Goal: Task Accomplishment & Management: Complete application form

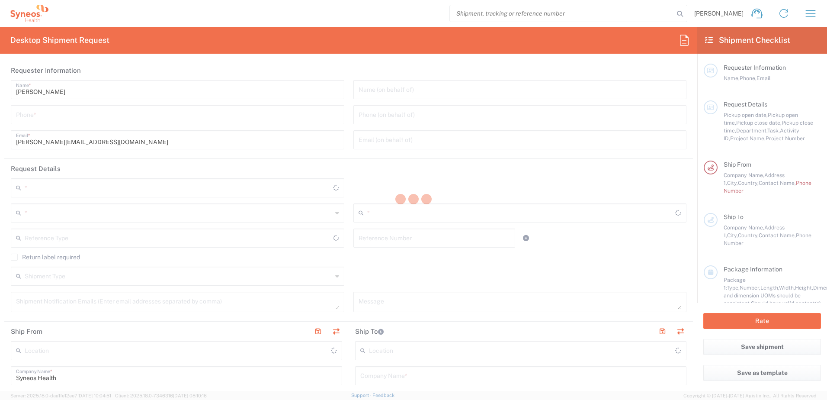
type input "8480"
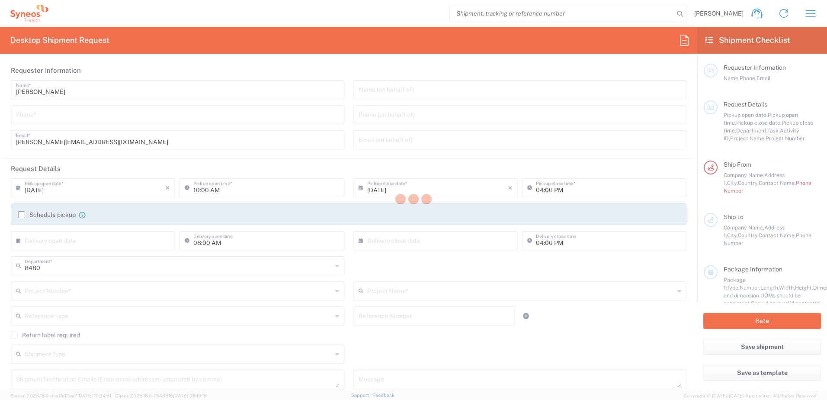
type input "Syneos Health d.o.o. [GEOGRAPHIC_DATA]-[GEOGRAPHIC_DATA]"
type input "[GEOGRAPHIC_DATA]"
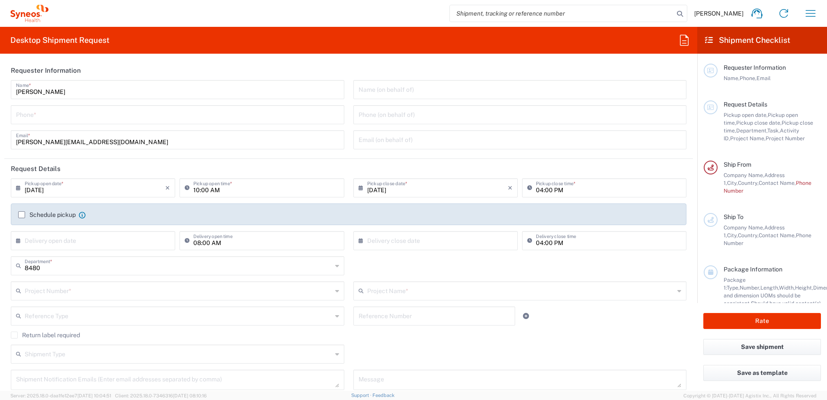
click at [20, 212] on label "Schedule pickup" at bounding box center [47, 214] width 58 height 7
click at [22, 215] on input "Schedule pickup" at bounding box center [22, 215] width 0 height 0
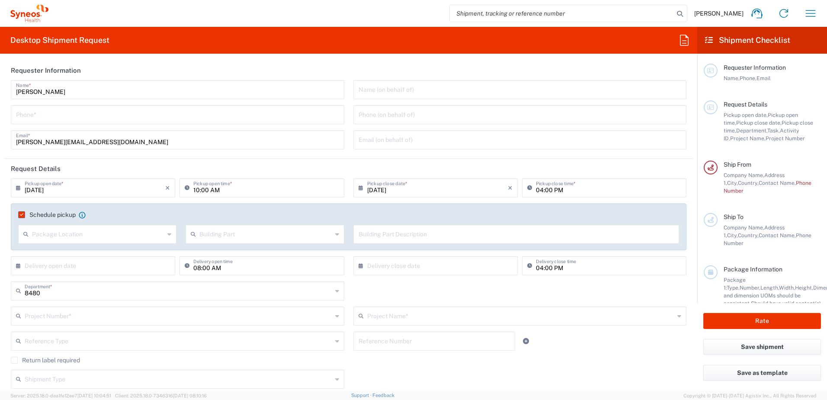
click at [22, 215] on label "Schedule pickup" at bounding box center [47, 214] width 58 height 7
click at [20, 215] on input "Schedule pickup" at bounding box center [20, 215] width 0 height 0
click at [96, 257] on input "text" at bounding box center [95, 264] width 141 height 15
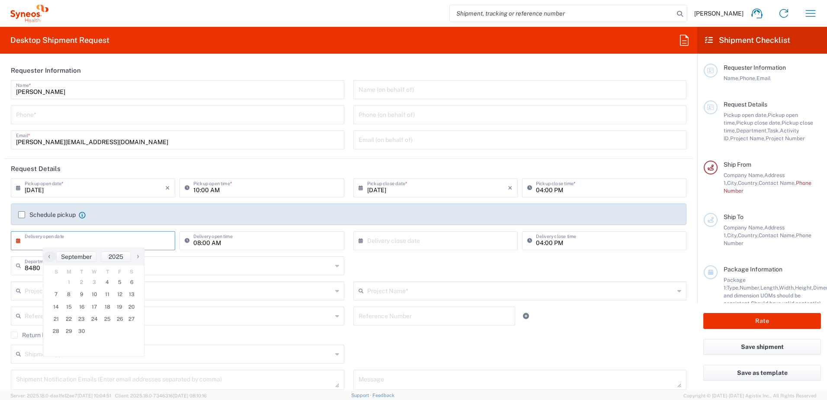
click at [155, 240] on input "text" at bounding box center [95, 239] width 141 height 15
click at [150, 240] on input "text" at bounding box center [95, 239] width 141 height 15
click at [24, 218] on label "Schedule pickup" at bounding box center [47, 214] width 58 height 7
click at [22, 215] on input "Schedule pickup" at bounding box center [22, 215] width 0 height 0
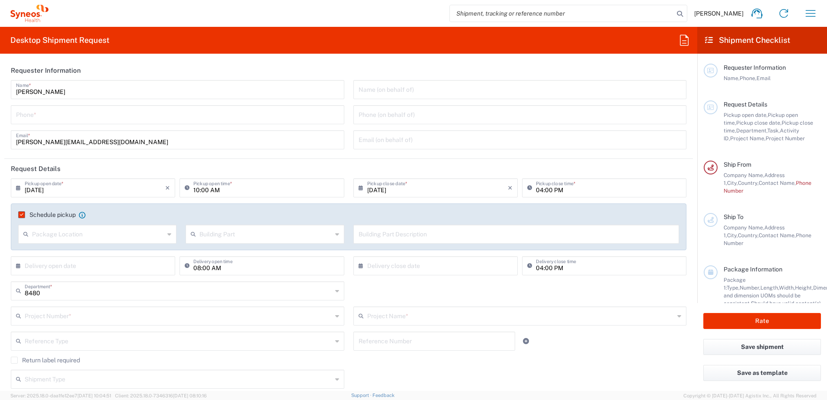
click at [23, 216] on label "Schedule pickup" at bounding box center [47, 214] width 58 height 7
click at [20, 215] on input "Schedule pickup" at bounding box center [20, 215] width 0 height 0
click at [23, 216] on label "Schedule pickup" at bounding box center [47, 214] width 58 height 7
click at [20, 215] on input "Schedule pickup" at bounding box center [20, 215] width 0 height 0
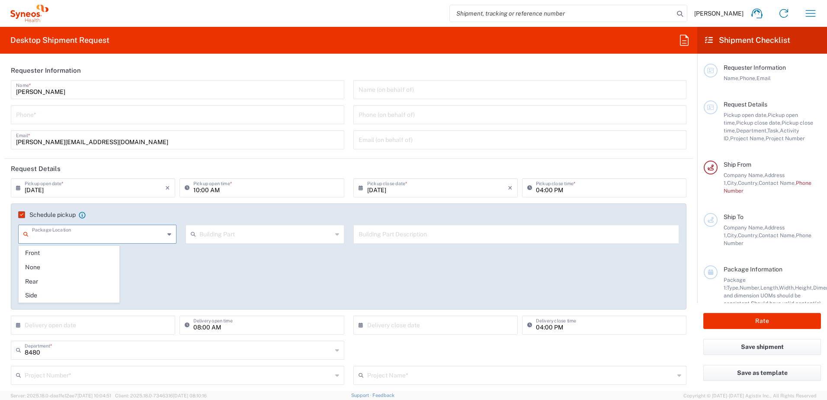
click at [167, 235] on icon at bounding box center [169, 234] width 4 height 14
click at [80, 251] on span "Front" at bounding box center [69, 252] width 100 height 13
click at [105, 253] on div "Schedule pickup When scheduling a pickup please be sure to meet the following c…" at bounding box center [348, 259] width 685 height 112
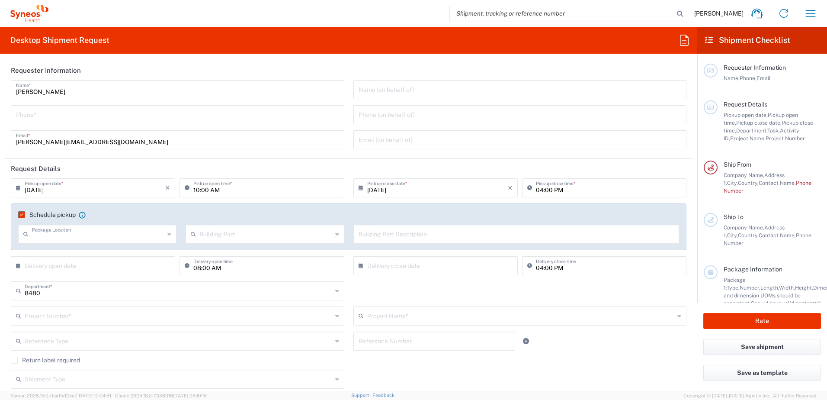
type input "Front"
click at [335, 237] on icon at bounding box center [337, 234] width 4 height 14
click at [252, 237] on input "text" at bounding box center [265, 233] width 132 height 15
click at [219, 269] on span "Building" at bounding box center [262, 266] width 155 height 13
type input "Building"
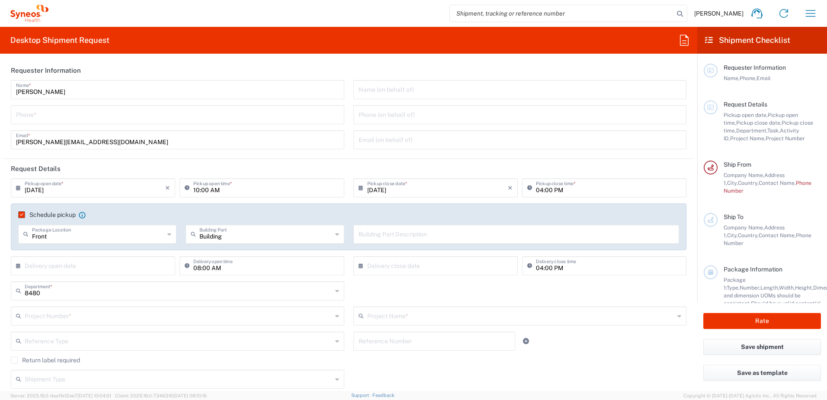
click at [394, 235] on input "text" at bounding box center [517, 233] width 316 height 15
type input "9th floor reception"
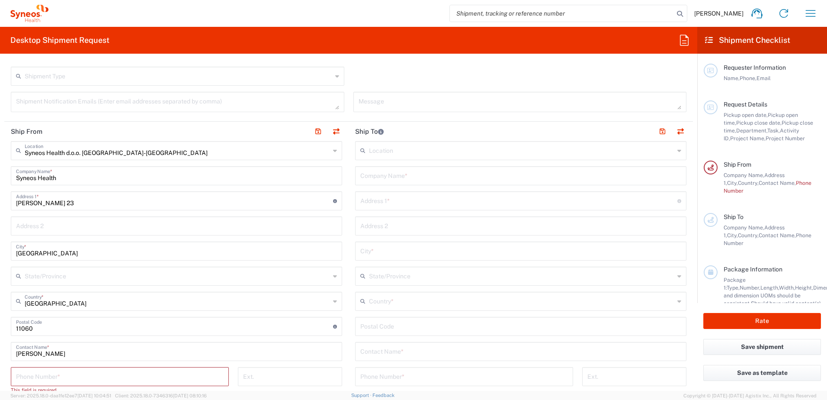
scroll to position [346, 0]
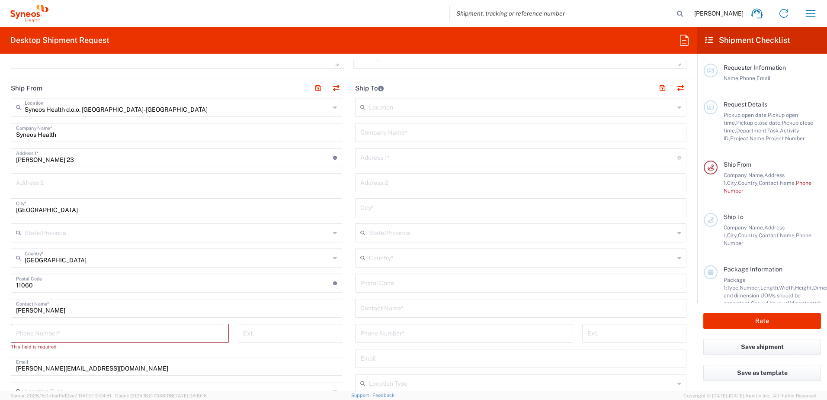
click at [94, 333] on input "tel" at bounding box center [120, 332] width 208 height 15
type input "0605400060"
click at [383, 107] on input "text" at bounding box center [521, 106] width 305 height 15
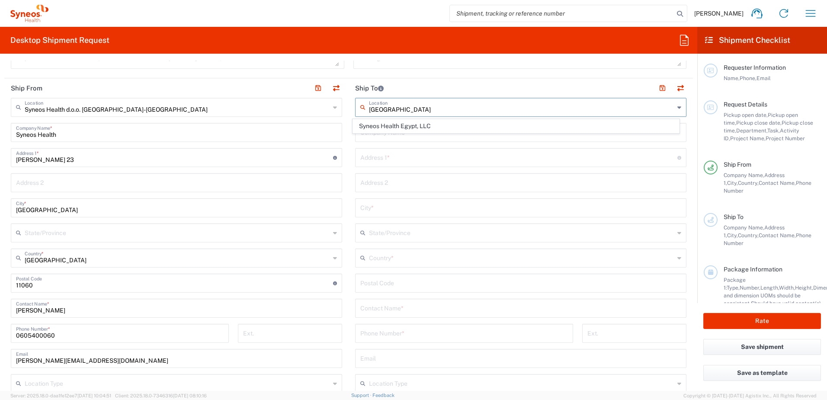
click at [401, 111] on input "[GEOGRAPHIC_DATA]" at bounding box center [521, 106] width 305 height 15
type input "[GEOGRAPHIC_DATA]"
click at [376, 150] on input "text" at bounding box center [518, 156] width 317 height 15
click at [394, 107] on input "text" at bounding box center [521, 106] width 305 height 15
click at [383, 127] on span "Syneos Health Egypt, LLC" at bounding box center [516, 125] width 327 height 13
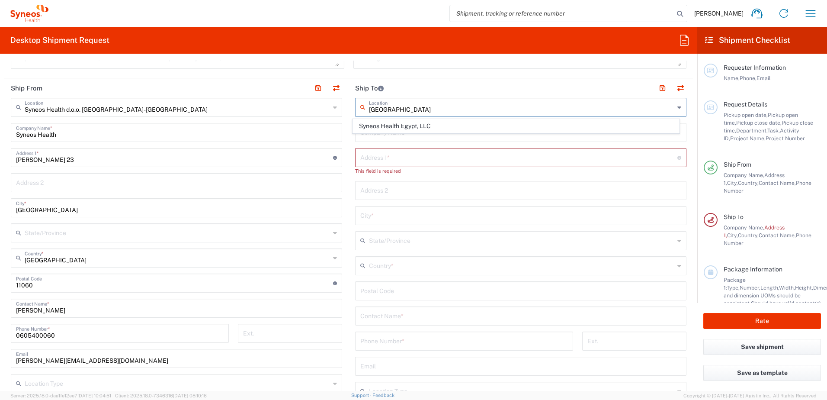
click at [388, 125] on input "text" at bounding box center [520, 131] width 321 height 15
type input "Syneos Health Egypt, LLC"
type input "Syneos Health"
type input "[US_STATE][GEOGRAPHIC_DATA], [GEOGRAPHIC_DATA]"
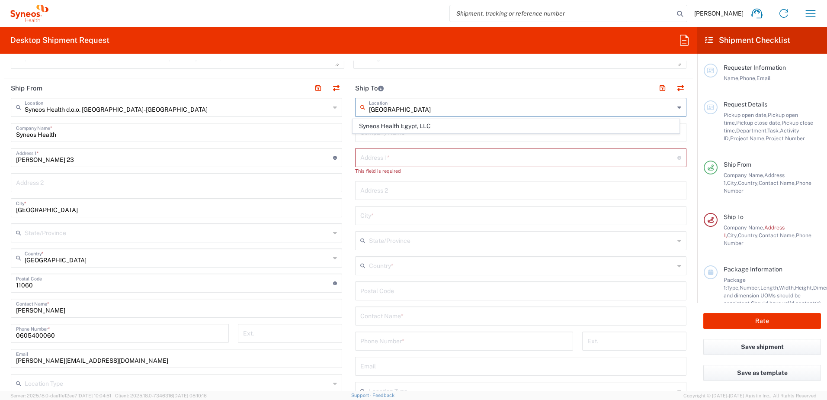
type input "[GEOGRAPHIC_DATA]"
type input "1028894446"
type input "Sender/Shipper"
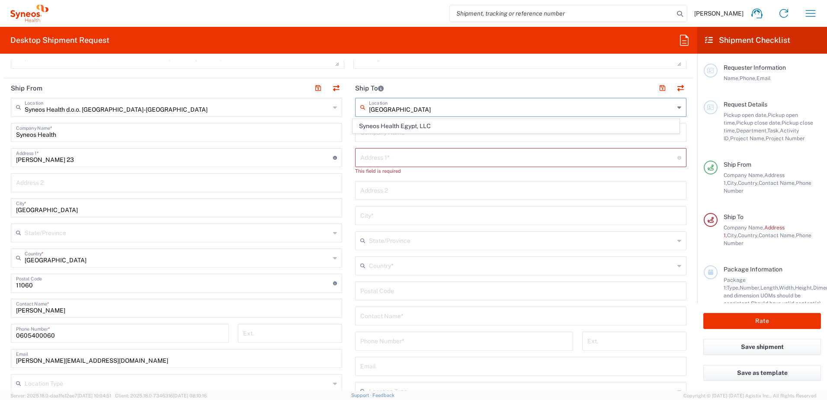
type input "Delivery Duty Paid"
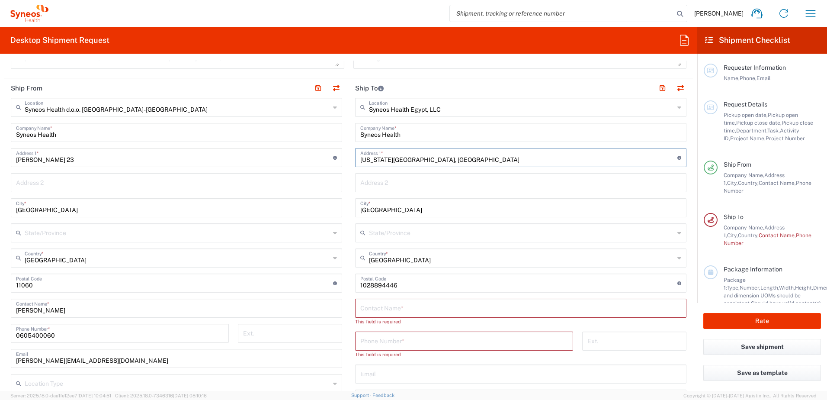
click at [521, 158] on input "[US_STATE][GEOGRAPHIC_DATA], [GEOGRAPHIC_DATA]" at bounding box center [518, 156] width 317 height 15
click at [338, 156] on div "Ship From Syneos Health d.o.o. [GEOGRAPHIC_DATA]-[GEOGRAPHIC_DATA] Location Syn…" at bounding box center [348, 291] width 689 height 427
click at [518, 158] on input "[US_STATE][GEOGRAPHIC_DATA], [GEOGRAPHIC_DATA]" at bounding box center [518, 156] width 317 height 15
drag, startPoint x: 512, startPoint y: 157, endPoint x: 341, endPoint y: 155, distance: 170.9
click at [341, 155] on div "Ship From Syneos Health d.o.o. [GEOGRAPHIC_DATA]-[GEOGRAPHIC_DATA] Location Syn…" at bounding box center [348, 291] width 689 height 427
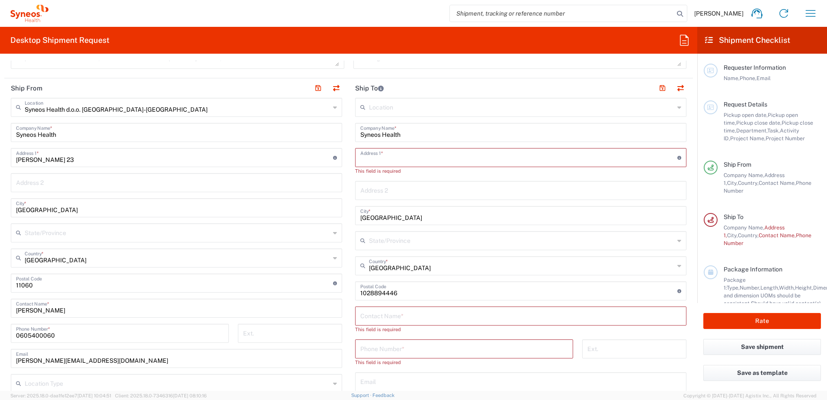
paste input "[STREET_ADDRESS]."
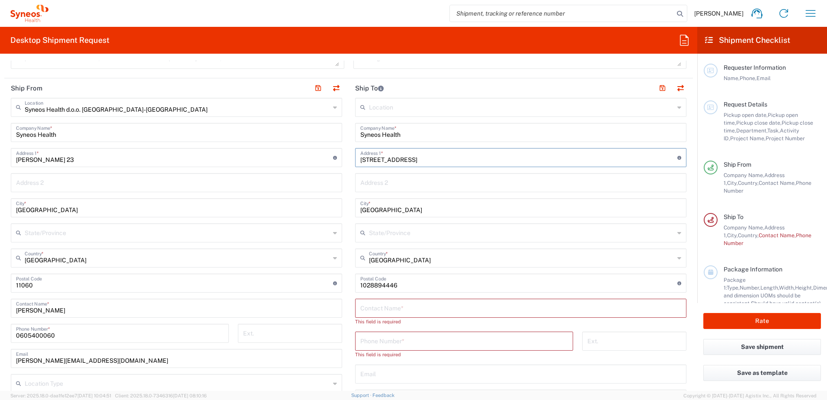
type input "[STREET_ADDRESS]"
click at [407, 308] on input "text" at bounding box center [520, 307] width 321 height 15
paste input "[PERSON_NAME]"
type input "[PERSON_NAME]"
drag, startPoint x: 389, startPoint y: 336, endPoint x: 318, endPoint y: 208, distance: 145.8
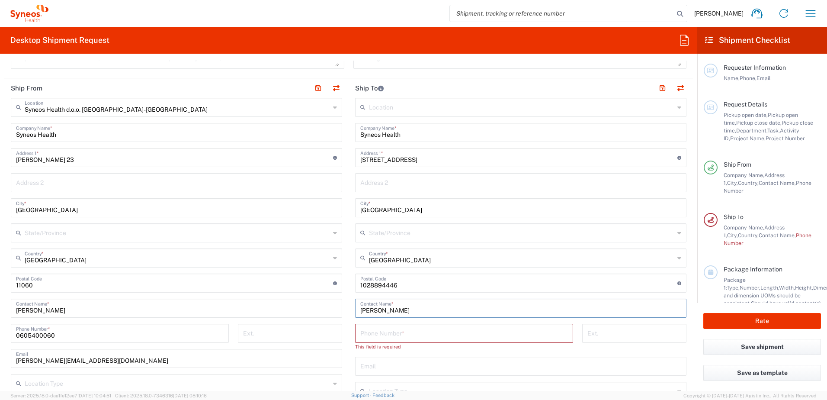
click at [389, 336] on input "tel" at bounding box center [464, 332] width 208 height 15
paste input "00201011561515"
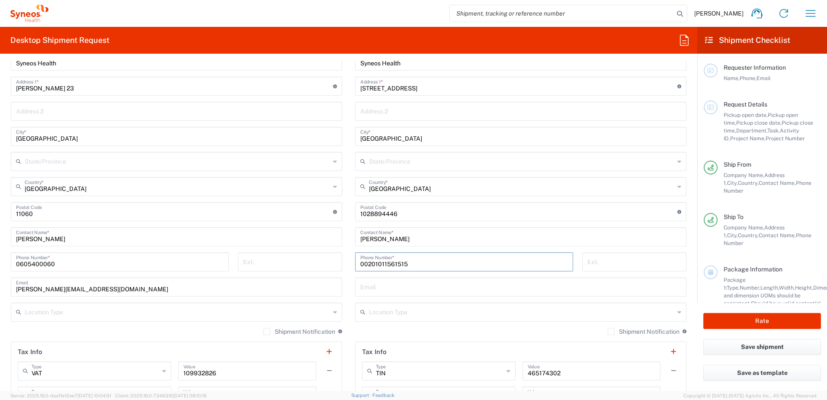
scroll to position [433, 0]
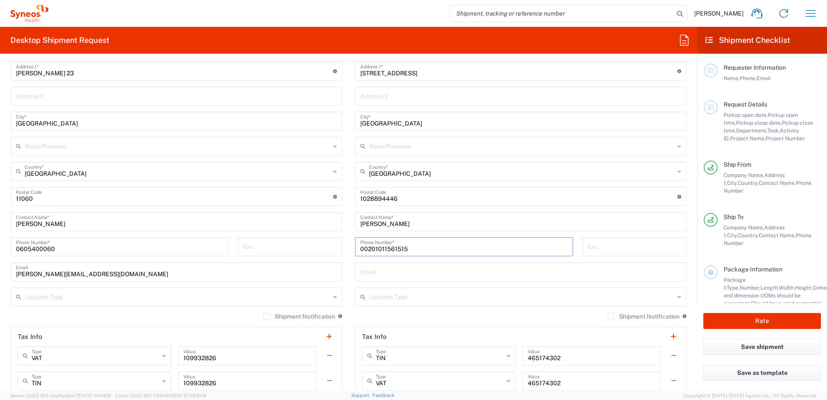
type input "00201011561515"
drag, startPoint x: 382, startPoint y: 274, endPoint x: 192, endPoint y: 10, distance: 325.2
click at [382, 274] on input "text" at bounding box center [520, 270] width 321 height 15
paste input "[PERSON_NAME][EMAIL_ADDRESS][PERSON_NAME][DOMAIN_NAME]"
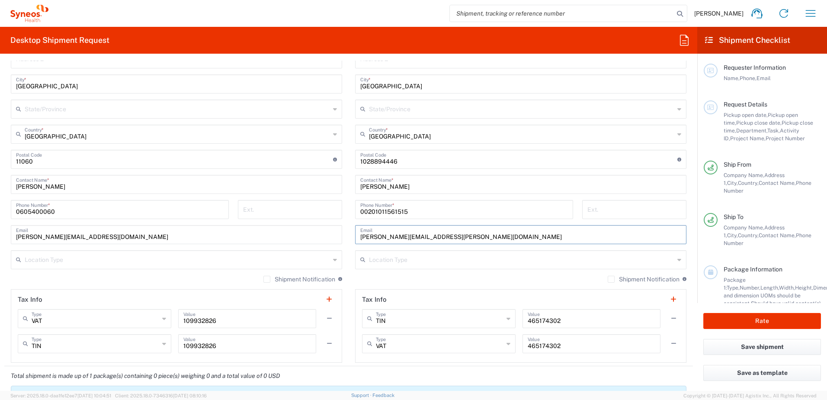
scroll to position [519, 0]
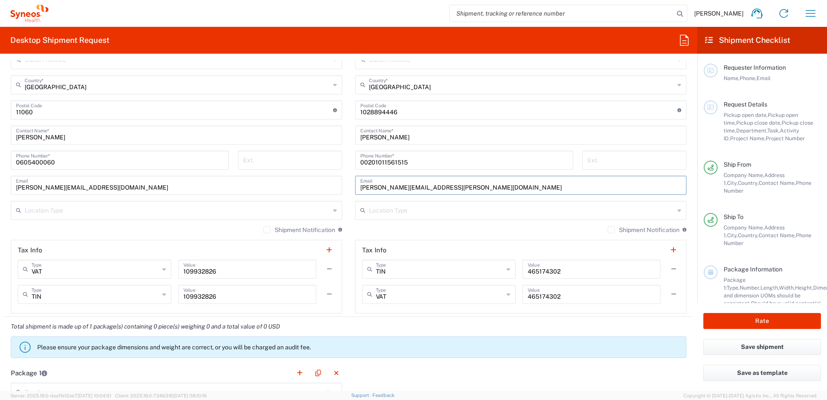
type input "[PERSON_NAME][EMAIL_ADDRESS][PERSON_NAME][DOMAIN_NAME]"
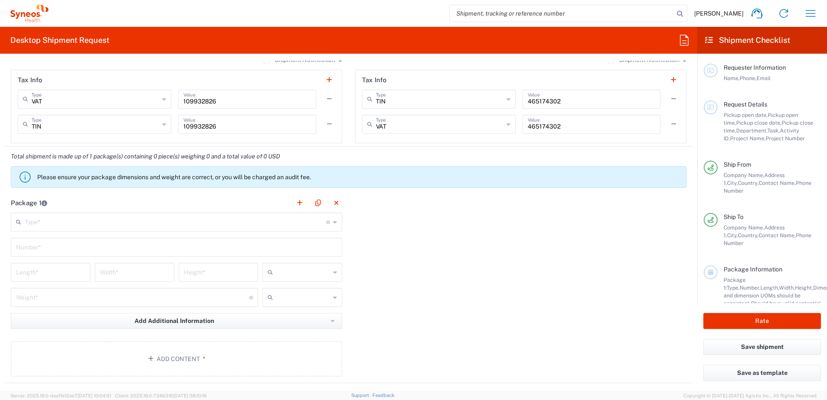
scroll to position [692, 0]
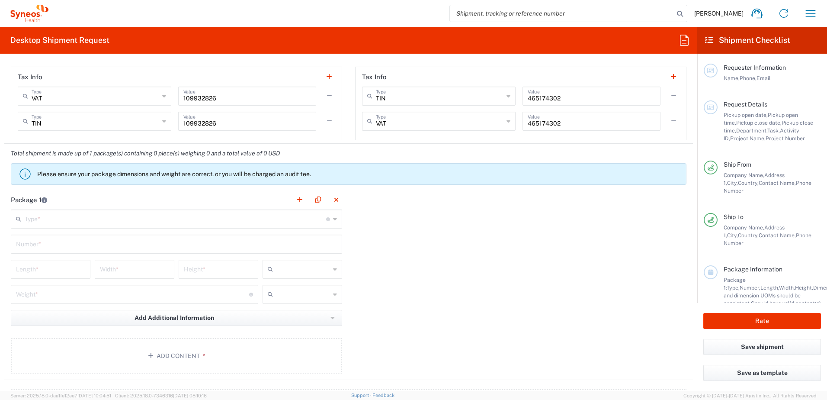
drag, startPoint x: 45, startPoint y: 218, endPoint x: 69, endPoint y: 249, distance: 38.8
click at [45, 218] on input "text" at bounding box center [175, 218] width 301 height 15
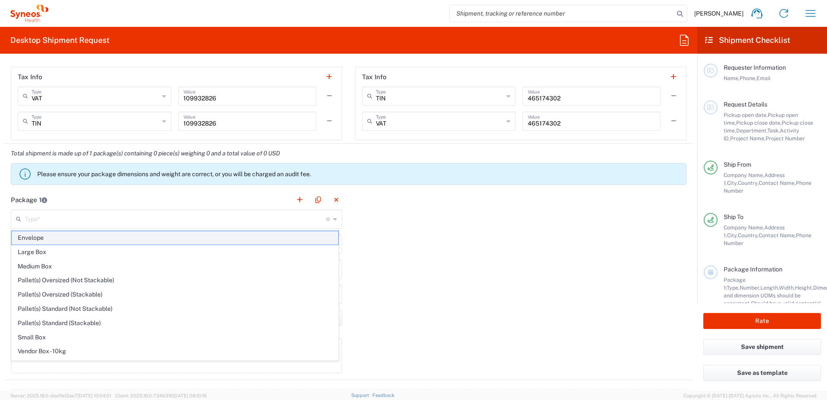
click at [71, 243] on span "Envelope" at bounding box center [175, 237] width 327 height 13
click at [85, 238] on input "text" at bounding box center [176, 243] width 321 height 15
type input "Envelope"
type input "1"
type input "9.5"
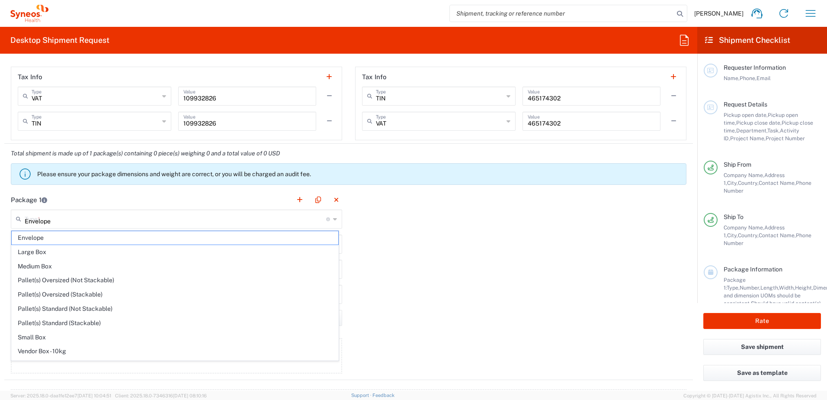
type input "12.5"
type input "0.25"
type input "in"
type input "0.45"
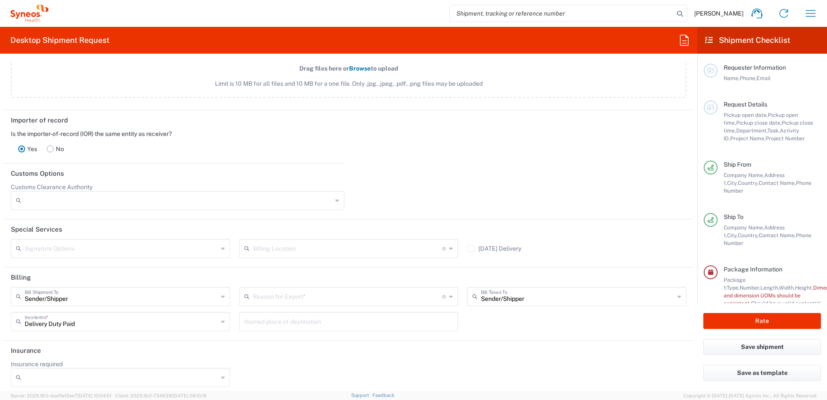
scroll to position [1088, 0]
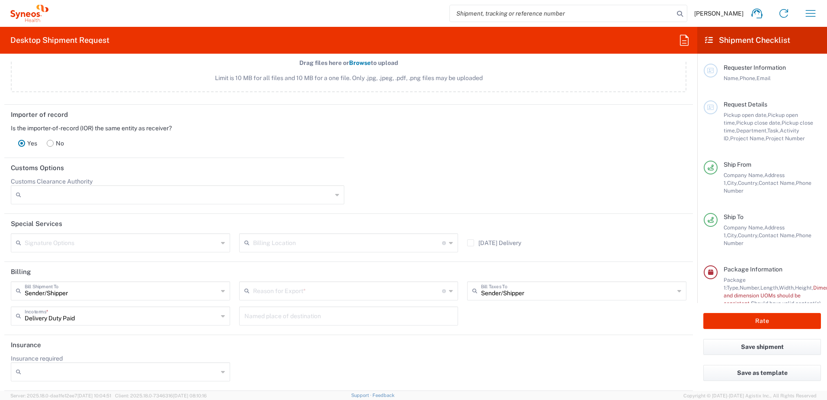
click at [335, 196] on icon at bounding box center [337, 195] width 4 height 14
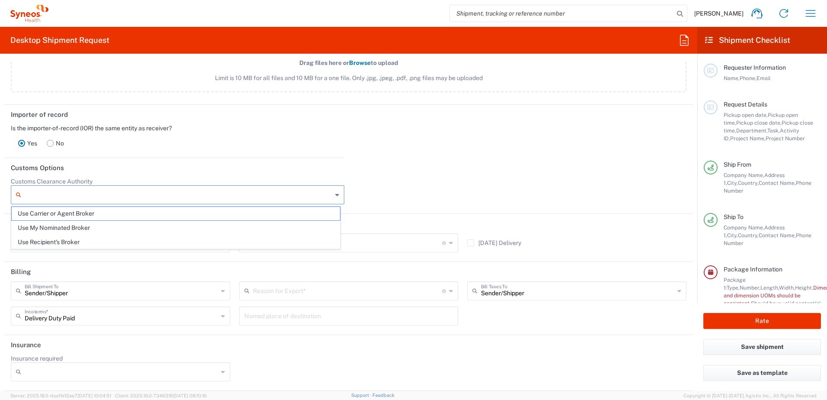
click at [260, 160] on header "Customs Options" at bounding box center [348, 167] width 689 height 19
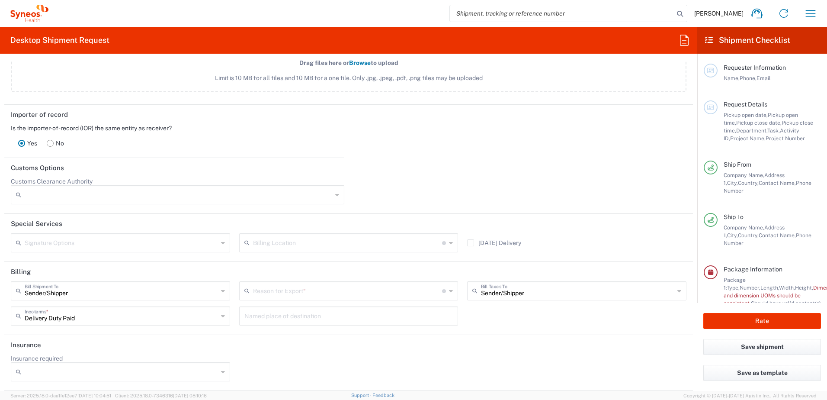
click at [392, 141] on div "Importer of record Is the importer-of-record (IOR) the same entity as receiver?…" at bounding box center [349, 131] width 698 height 53
click at [410, 186] on div at bounding box center [520, 193] width 343 height 33
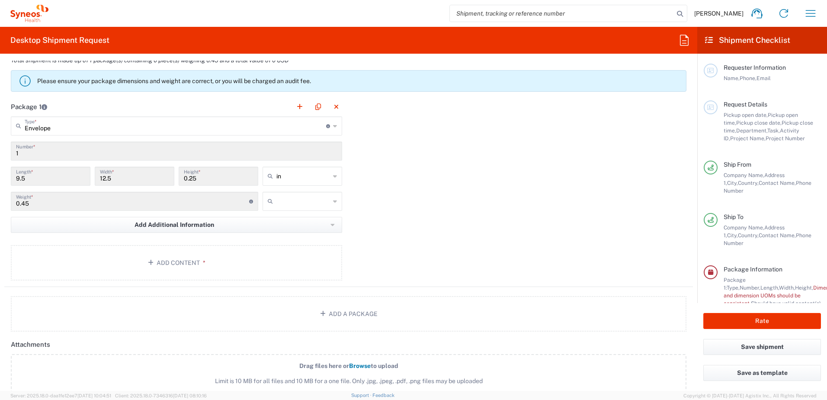
scroll to position [872, 0]
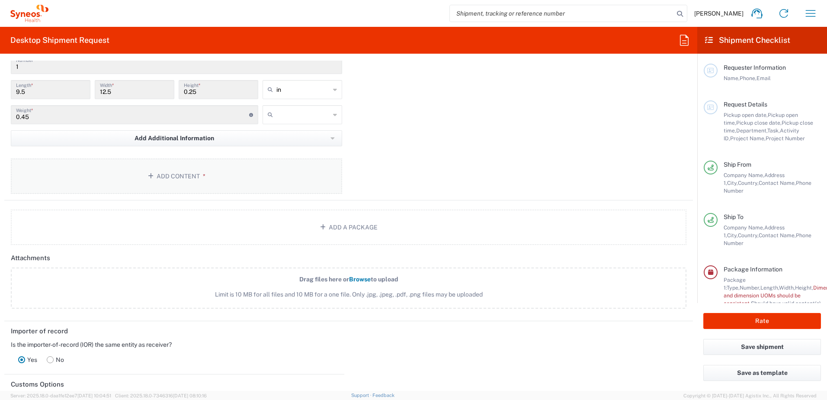
click at [174, 176] on button "Add Content *" at bounding box center [176, 175] width 331 height 35
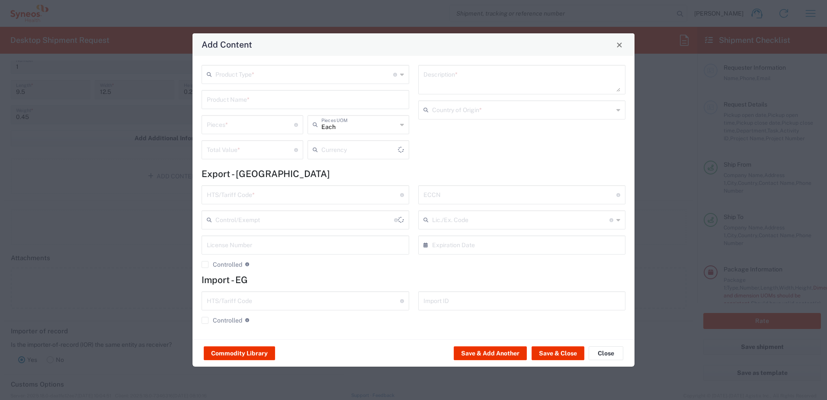
type input "US Dollar"
click at [401, 151] on icon at bounding box center [402, 150] width 4 height 14
click at [405, 149] on div "US Dollar Currency" at bounding box center [359, 149] width 102 height 19
click at [393, 150] on input "US Dollar" at bounding box center [359, 148] width 76 height 15
click at [402, 151] on icon at bounding box center [402, 150] width 4 height 14
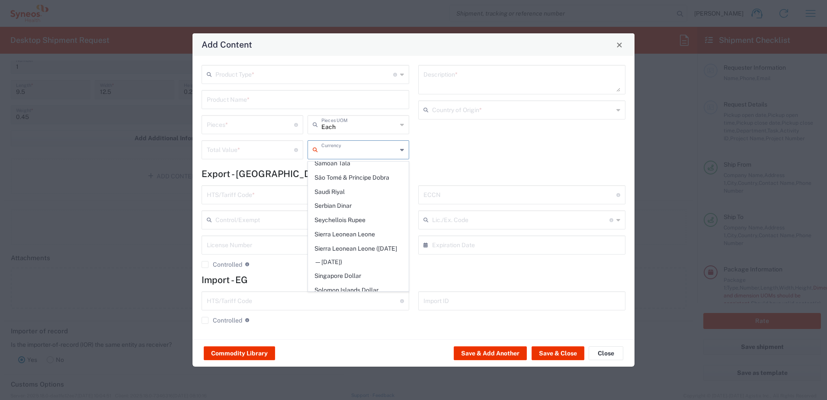
scroll to position [1817, 0]
click at [347, 200] on span "Serbian Dinar" at bounding box center [358, 206] width 100 height 13
type input "Serbian Dinar"
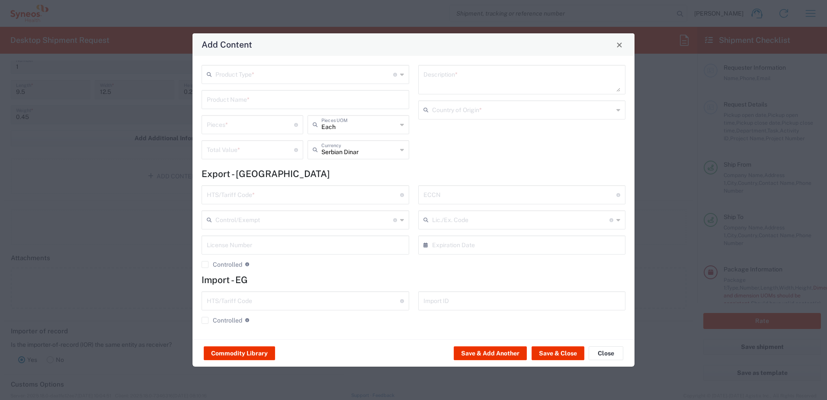
click at [399, 128] on div "Each Pieces UOM" at bounding box center [359, 124] width 102 height 19
click at [439, 149] on div "Description * Country of Origin *" at bounding box center [522, 115] width 217 height 100
type input "Each"
click at [439, 149] on div "Description * Country of Origin *" at bounding box center [522, 115] width 217 height 100
click at [552, 357] on button "Save & Close" at bounding box center [558, 353] width 53 height 14
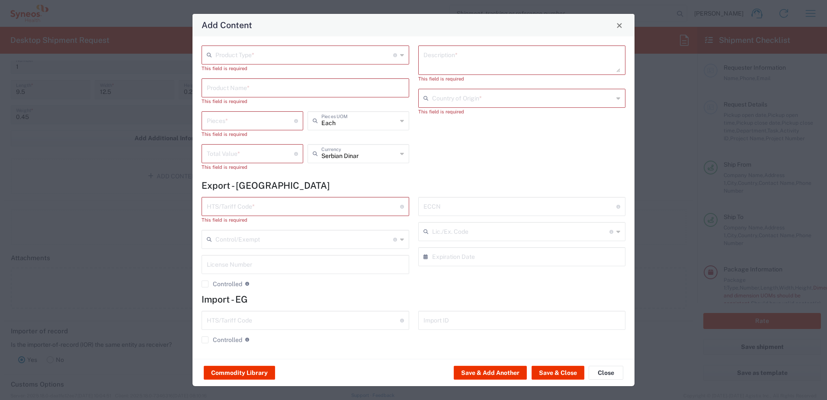
click at [257, 54] on input "text" at bounding box center [304, 54] width 178 height 15
click at [263, 74] on span "Documents" at bounding box center [305, 73] width 206 height 13
type input "Documents"
type input "1"
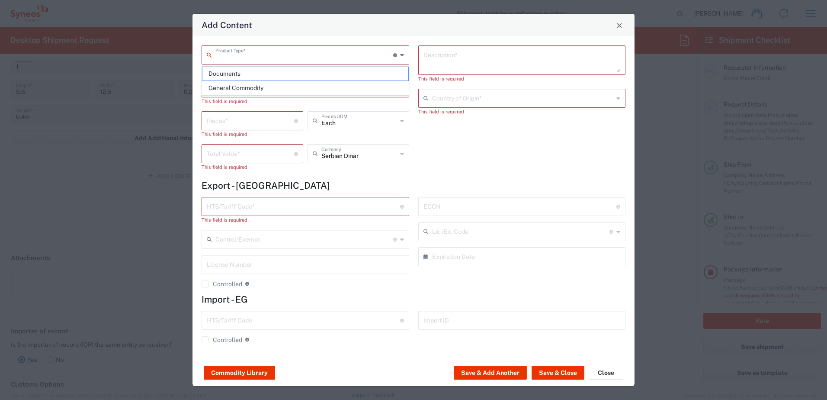
type input "1"
type textarea "Documents"
type input "[GEOGRAPHIC_DATA]"
type input "0000.00.0000"
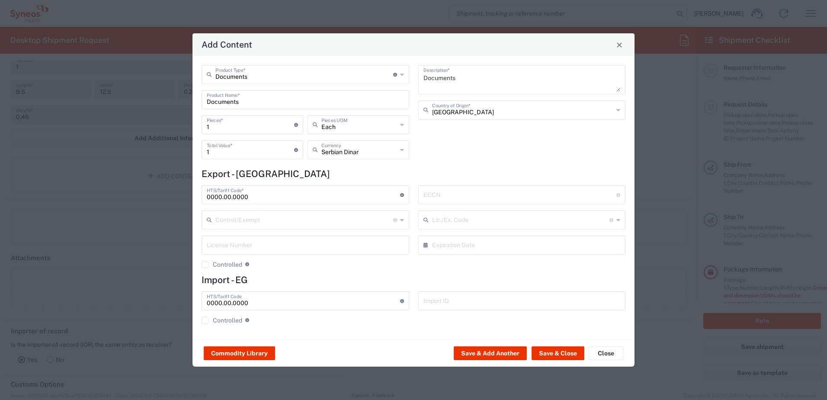
type input "Documents"
click at [267, 70] on input "Documents" at bounding box center [304, 73] width 178 height 15
click at [455, 166] on div "Documents Product Type * Document: Paper document generated internally by Syneo…" at bounding box center [413, 197] width 442 height 283
click at [552, 351] on button "Save & Close" at bounding box center [558, 353] width 53 height 14
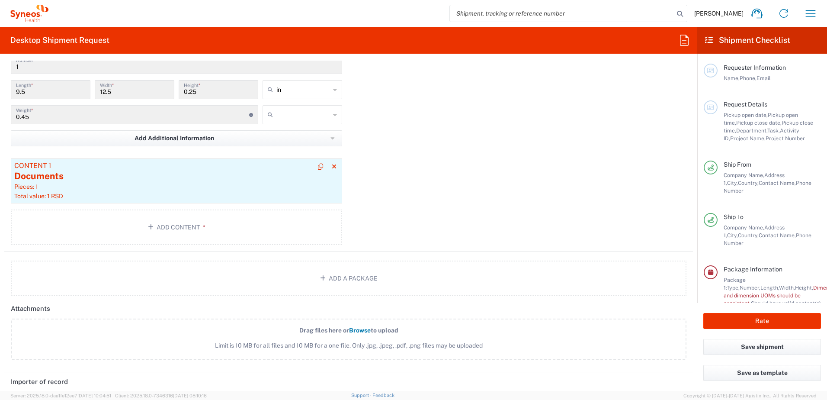
click at [90, 175] on div "Documents" at bounding box center [176, 176] width 324 height 13
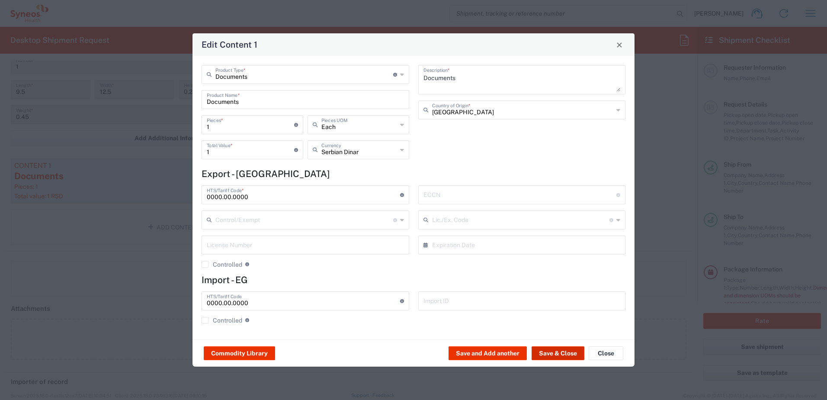
click at [560, 353] on button "Save & Close" at bounding box center [558, 353] width 53 height 14
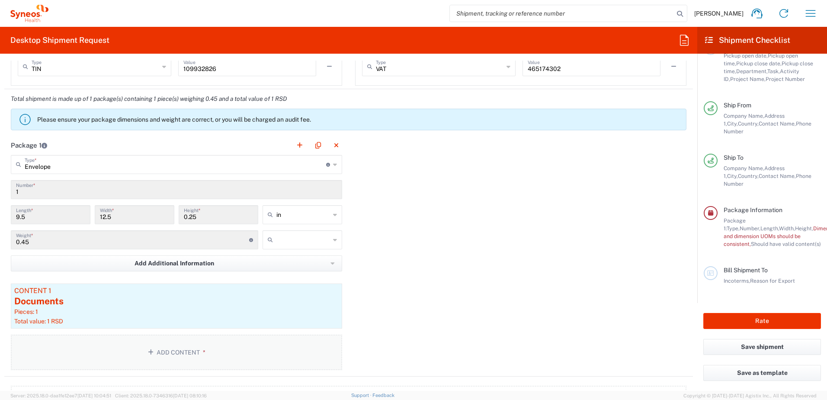
scroll to position [793, 0]
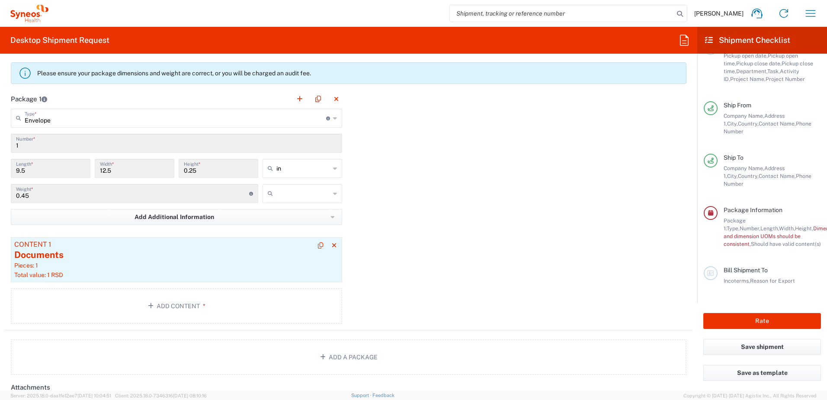
click at [40, 245] on div "Content 1" at bounding box center [176, 244] width 324 height 8
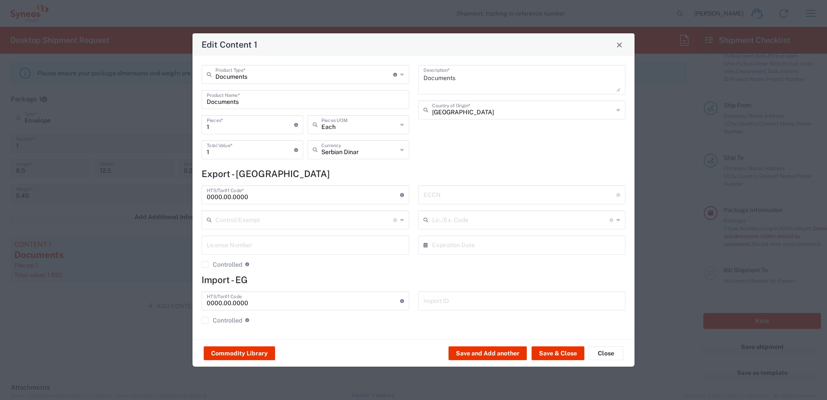
click at [372, 202] on input "0000.00.0000" at bounding box center [303, 193] width 193 height 15
click at [457, 161] on div "Documents Description * Serbia Country of Origin *" at bounding box center [522, 115] width 217 height 100
click at [240, 189] on input "0000.00.0000" at bounding box center [303, 193] width 193 height 15
type input "0000.00.0000"
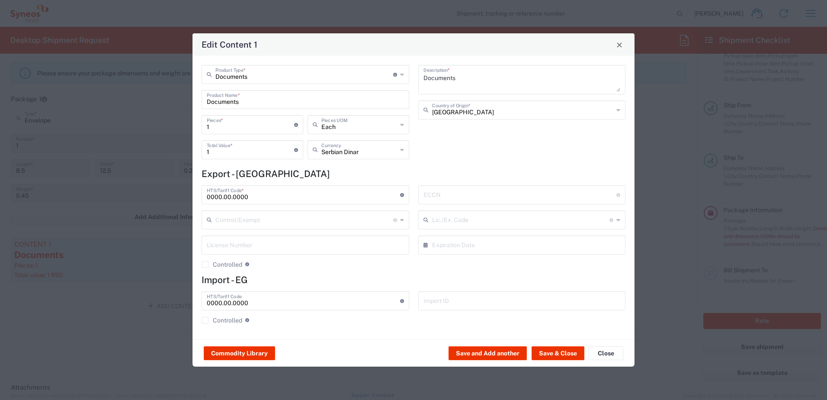
click at [330, 182] on form "Export - RS 0000.00.0000 HTS/Tariff Code * 10-digit U.S. import and export stat…" at bounding box center [414, 249] width 424 height 162
click at [403, 74] on icon at bounding box center [402, 74] width 4 height 14
click at [400, 77] on icon at bounding box center [402, 74] width 4 height 14
click at [235, 111] on span "General Commodity" at bounding box center [305, 107] width 206 height 13
type input "General Commodity"
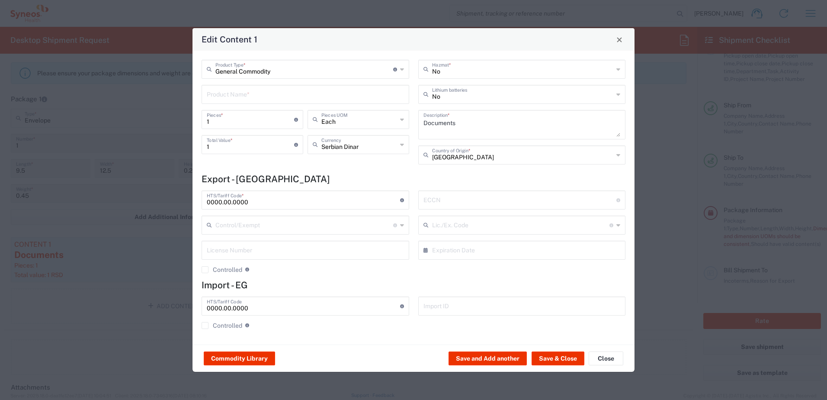
click at [400, 71] on icon at bounding box center [402, 69] width 4 height 14
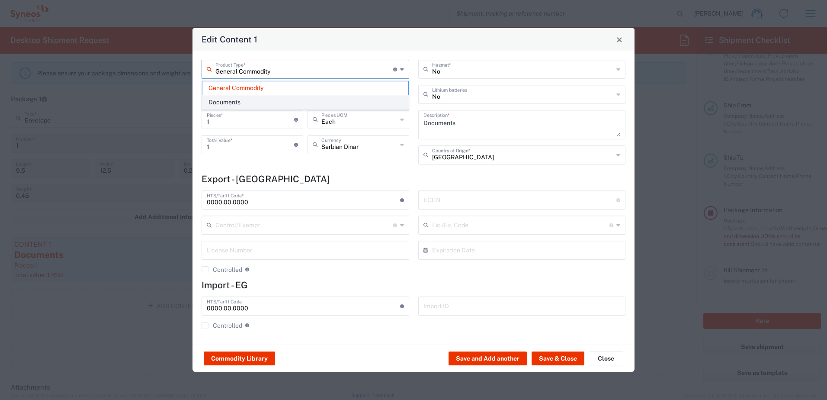
click at [219, 103] on span "Documents" at bounding box center [305, 102] width 206 height 13
type input "Documents"
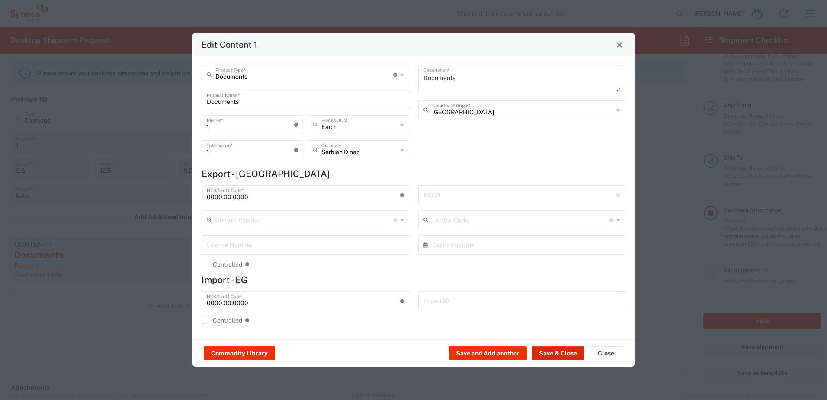
click at [551, 353] on button "Save & Close" at bounding box center [558, 353] width 53 height 14
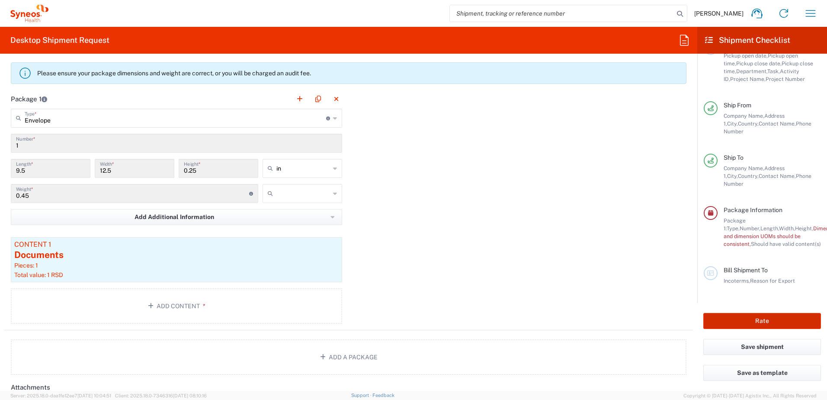
click at [783, 322] on button "Rate" at bounding box center [762, 321] width 118 height 16
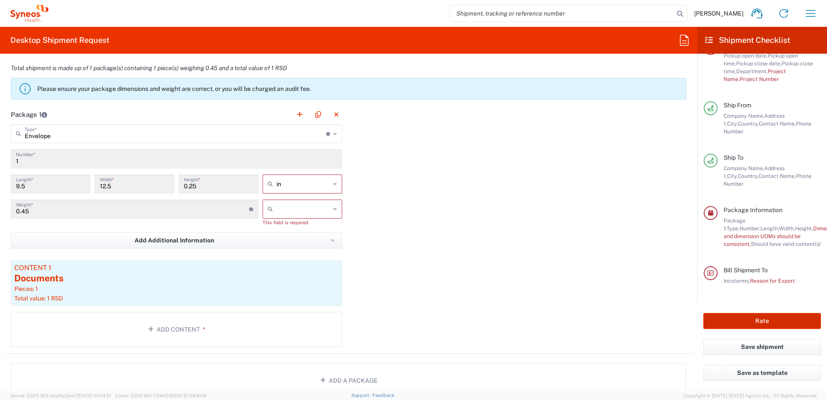
scroll to position [808, 0]
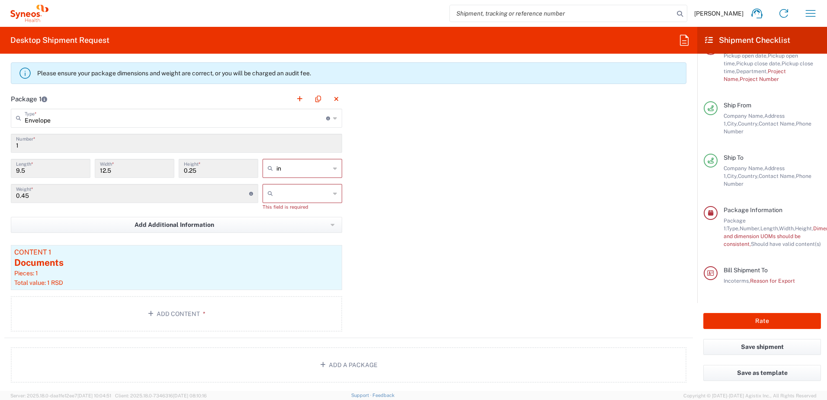
click at [333, 172] on icon at bounding box center [335, 168] width 4 height 14
click at [333, 167] on icon at bounding box center [335, 168] width 4 height 14
click at [286, 202] on span "cm" at bounding box center [299, 201] width 77 height 13
type input "24.13"
type input "31.75"
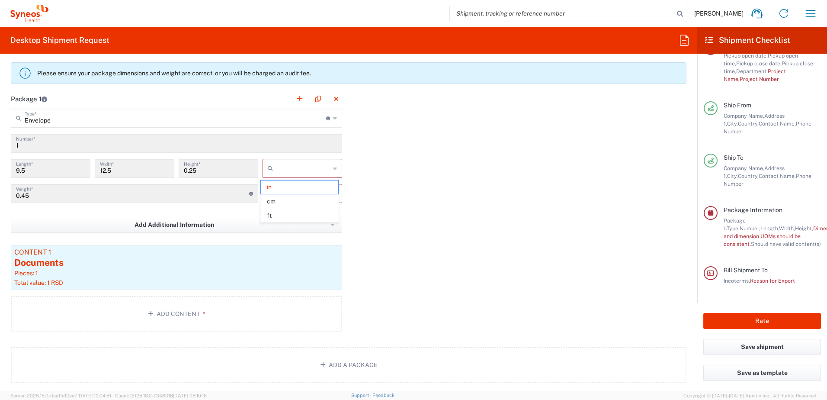
type input "0.64"
type input "cm"
click at [334, 194] on div at bounding box center [303, 193] width 80 height 19
click at [325, 197] on input "text" at bounding box center [303, 193] width 54 height 14
click at [285, 210] on span "kgs" at bounding box center [299, 211] width 77 height 13
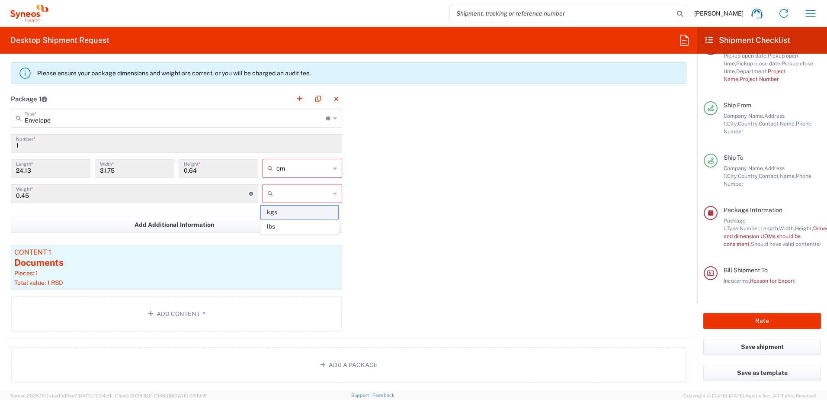
type input "kgs"
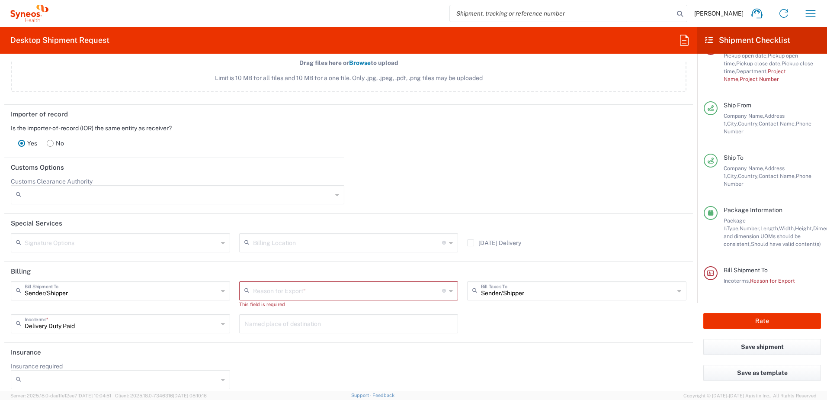
scroll to position [1162, 0]
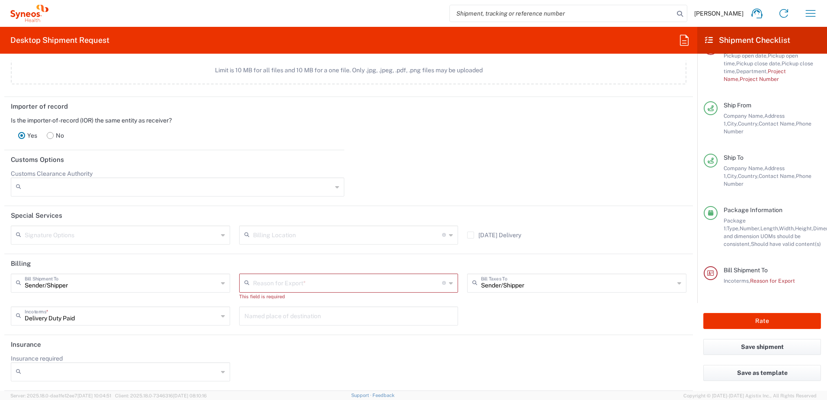
click at [449, 285] on div "Reason for Export *" at bounding box center [348, 282] width 219 height 19
click at [442, 286] on div "Reason for Export *" at bounding box center [348, 282] width 219 height 19
click at [449, 284] on icon at bounding box center [451, 283] width 4 height 14
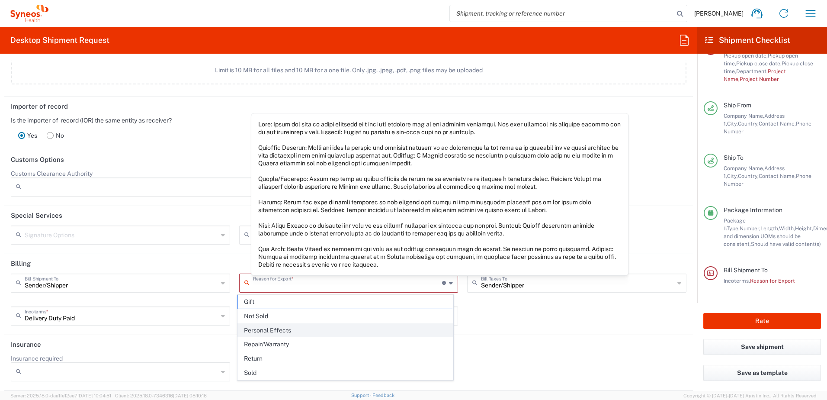
drag, startPoint x: 438, startPoint y: 284, endPoint x: 286, endPoint y: 328, distance: 158.1
click at [442, 283] on div "Reason for Export *" at bounding box center [348, 282] width 219 height 19
click at [449, 282] on icon at bounding box center [451, 283] width 4 height 14
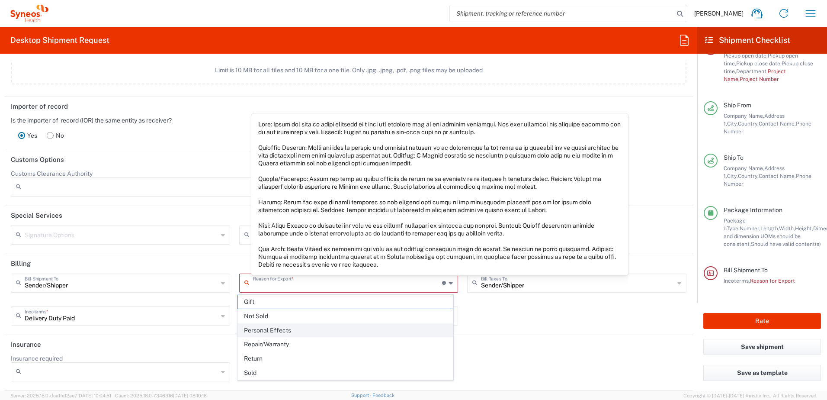
click at [449, 282] on icon at bounding box center [451, 283] width 4 height 14
click at [353, 283] on input "text" at bounding box center [347, 282] width 189 height 15
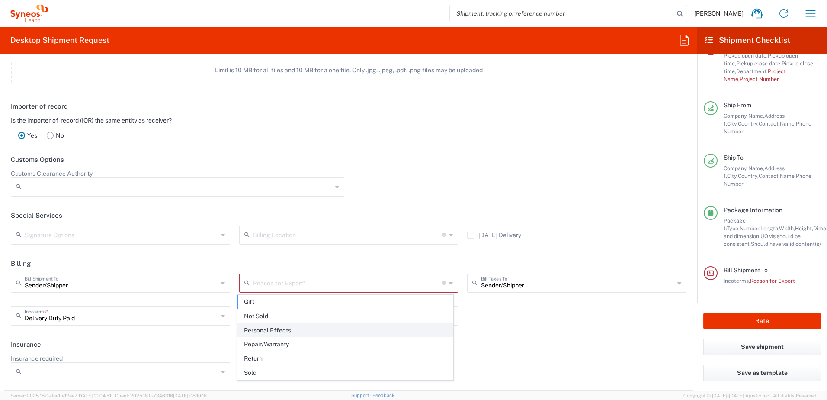
click at [286, 327] on span "Personal Effects" at bounding box center [345, 330] width 215 height 13
type input "Personal Effects"
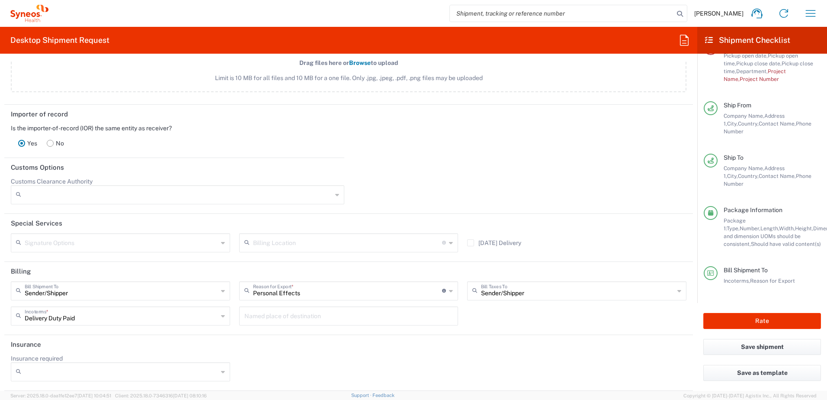
scroll to position [1154, 0]
click at [286, 327] on div "Named place of destination" at bounding box center [348, 318] width 228 height 25
click at [742, 317] on button "Rate" at bounding box center [762, 321] width 118 height 16
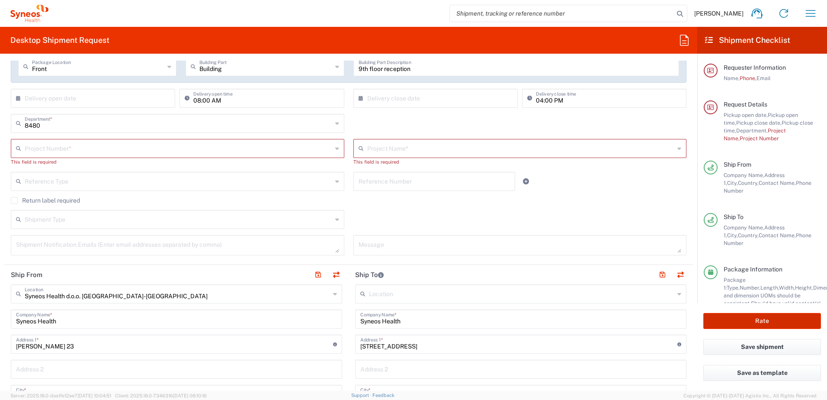
scroll to position [160, 0]
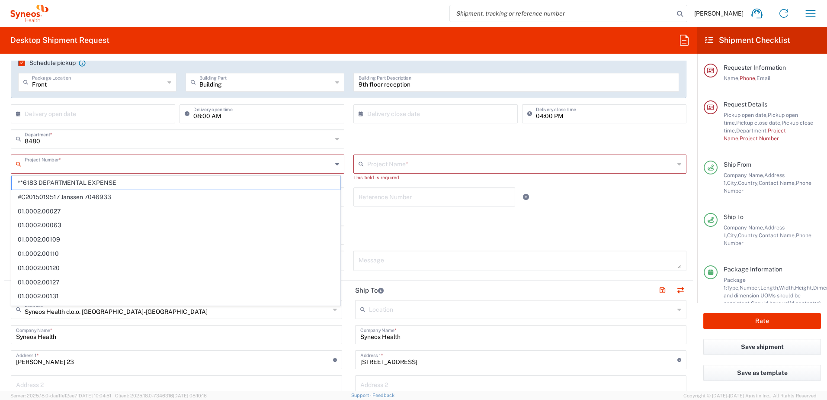
click at [81, 165] on input "text" at bounding box center [179, 163] width 308 height 15
type input "8480"
click at [396, 163] on input "text" at bounding box center [521, 163] width 308 height 15
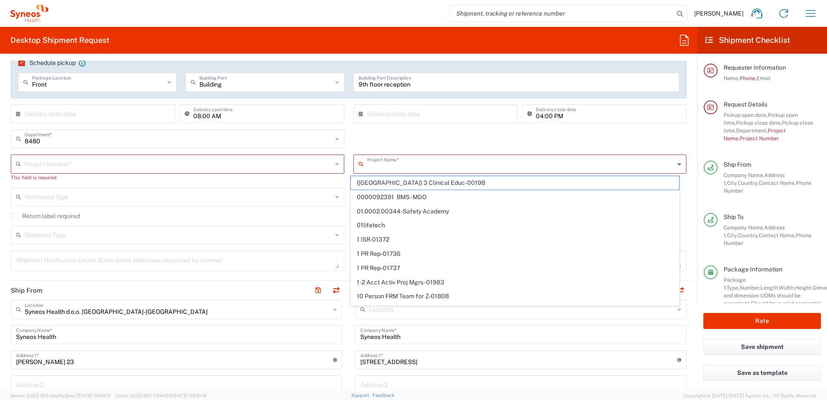
click at [53, 163] on input "text" at bounding box center [179, 163] width 308 height 15
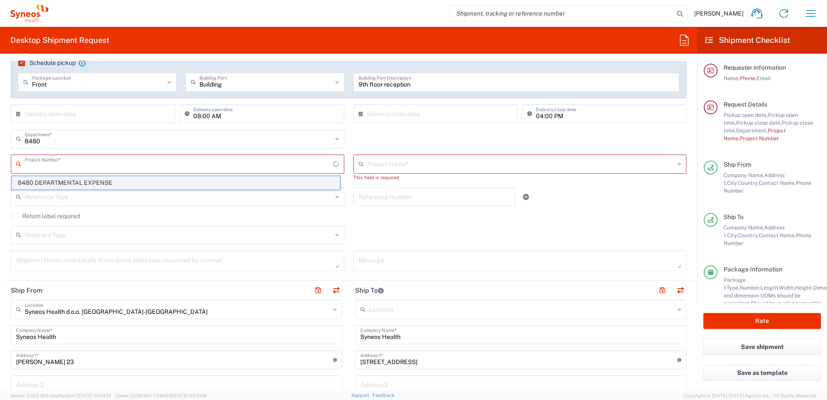
click at [115, 186] on span "8480 DEPARTMENTAL EXPENSE" at bounding box center [176, 182] width 328 height 13
click at [106, 180] on div "Project Number * 8480 DEPARTMENTAL EXPENSE This field is required" at bounding box center [177, 170] width 343 height 33
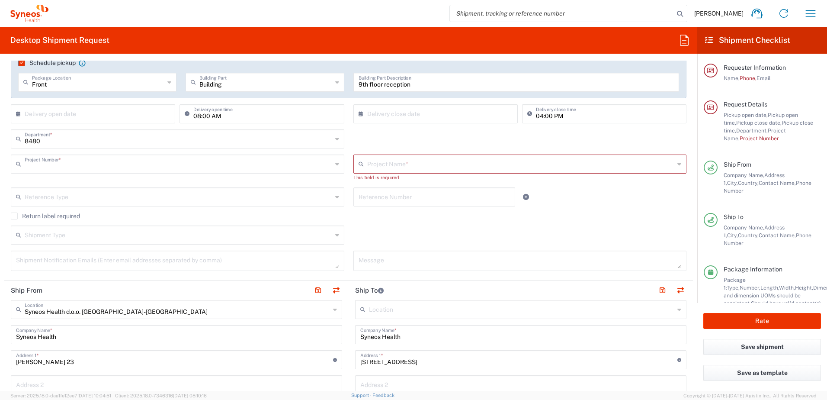
type input "8480 DEPARTMENTAL EXPENSE"
click at [106, 180] on div "8480 DEPARTMENTAL EXPENSE Project Number * **6183 DEPARTMENTAL EXPENSE #C201501…" at bounding box center [177, 170] width 343 height 33
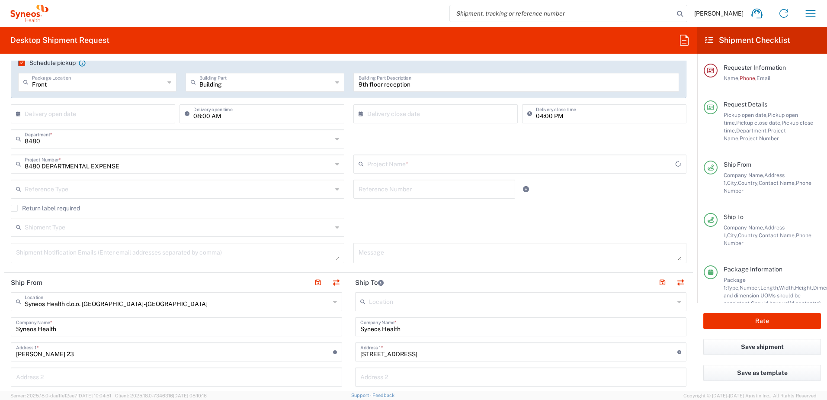
click at [456, 162] on input "text" at bounding box center [521, 163] width 308 height 15
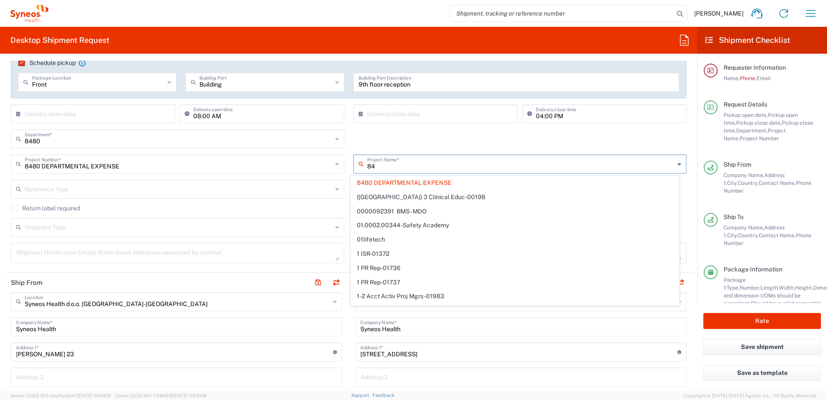
type input "848"
type input "8480"
type input "8480 DEPARTMENTAL EXPENSE"
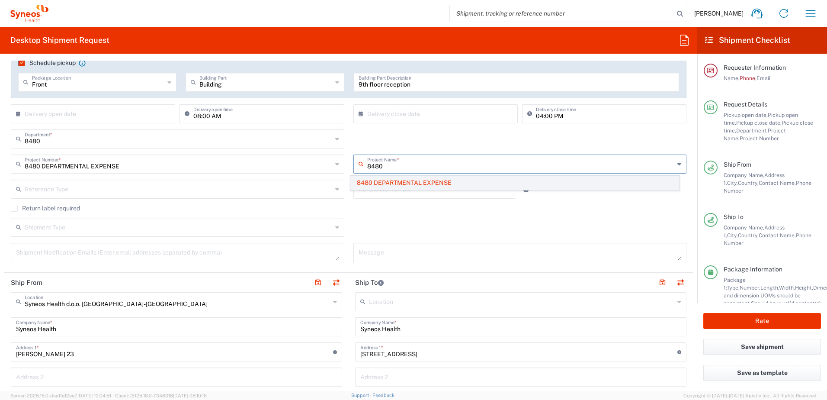
type input "8480"
click at [410, 183] on span "8480 DEPARTMENTAL EXPENSE" at bounding box center [515, 182] width 328 height 13
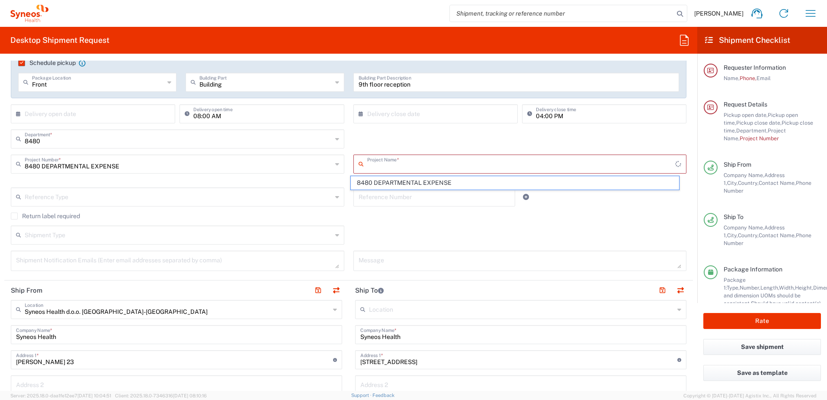
click at [387, 162] on input "text" at bounding box center [521, 163] width 308 height 15
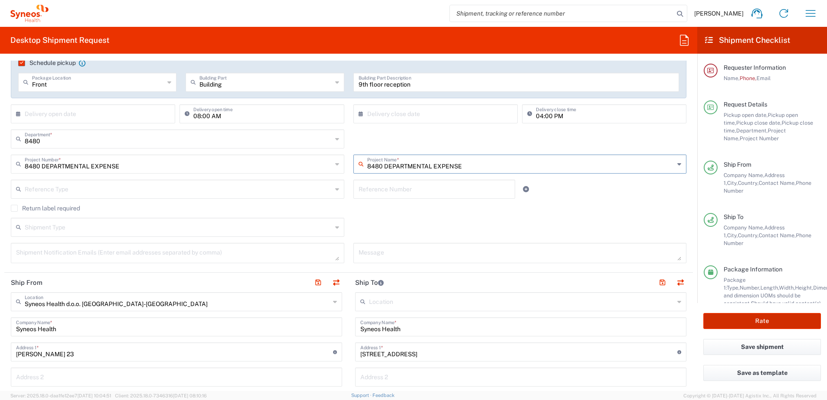
click at [782, 323] on button "Rate" at bounding box center [762, 321] width 118 height 16
type input "8480 DEPARTMENTAL EXPENSE"
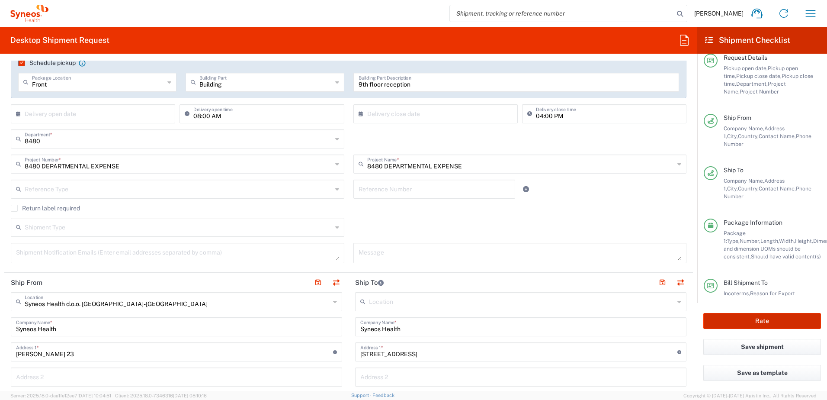
scroll to position [67, 0]
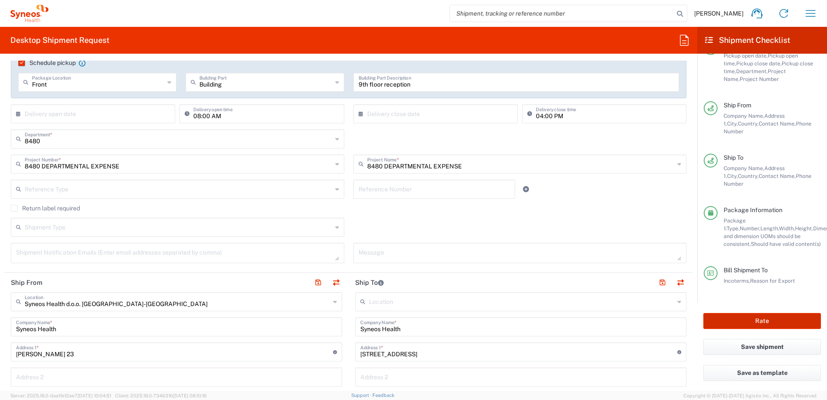
click at [754, 316] on button "Rate" at bounding box center [762, 321] width 118 height 16
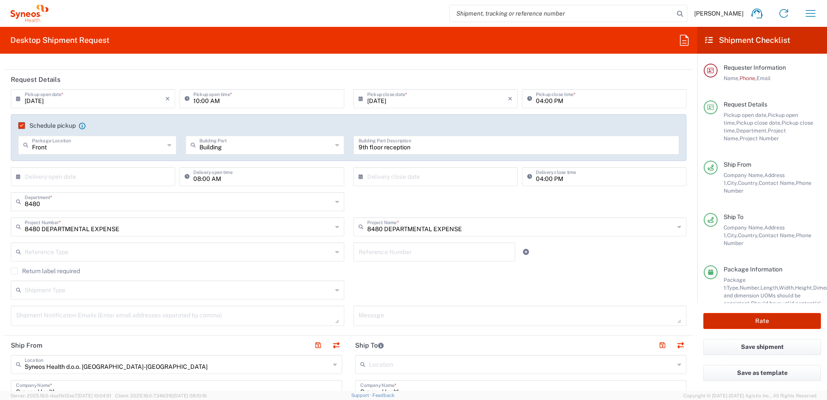
scroll to position [0, 0]
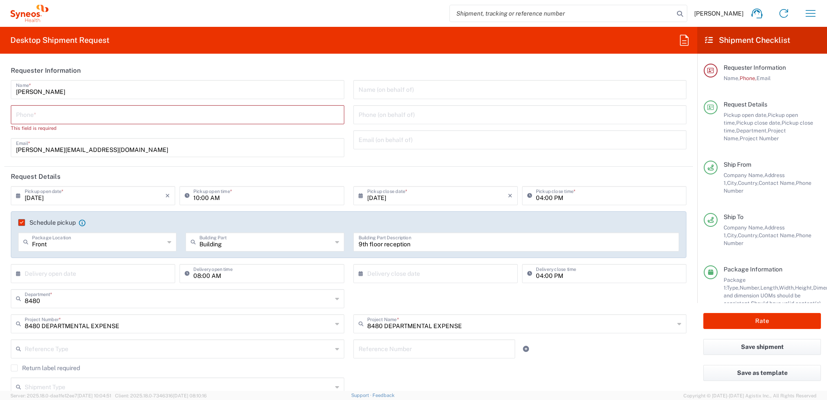
drag, startPoint x: 154, startPoint y: 116, endPoint x: 141, endPoint y: 118, distance: 14.0
click at [154, 116] on input "tel" at bounding box center [177, 113] width 323 height 15
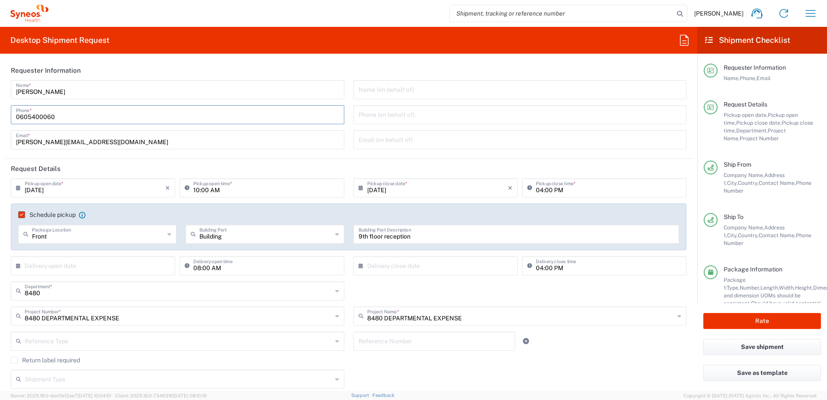
type input "0669381818"
click at [739, 324] on button "Rate" at bounding box center [762, 321] width 118 height 16
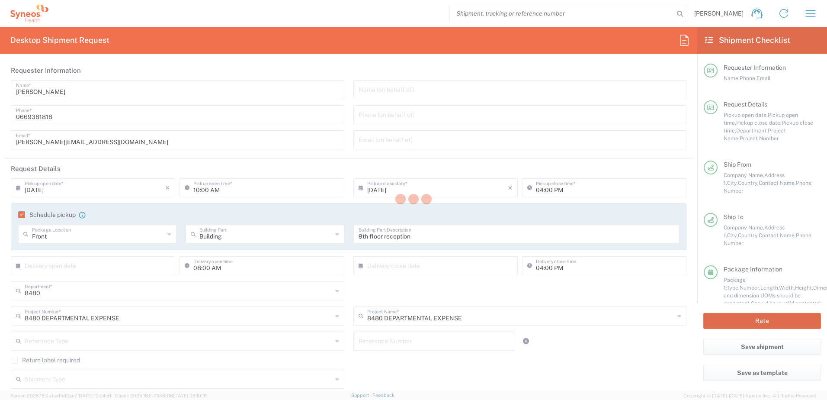
click at [751, 318] on div at bounding box center [413, 200] width 827 height 400
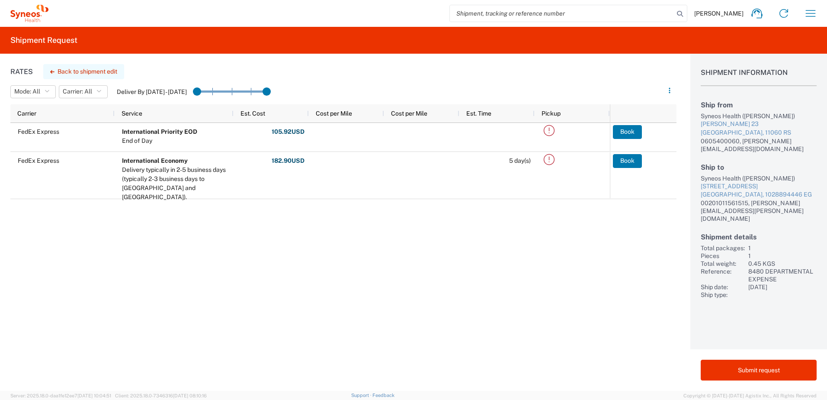
click at [58, 69] on button "Back to shipment edit" at bounding box center [83, 71] width 81 height 15
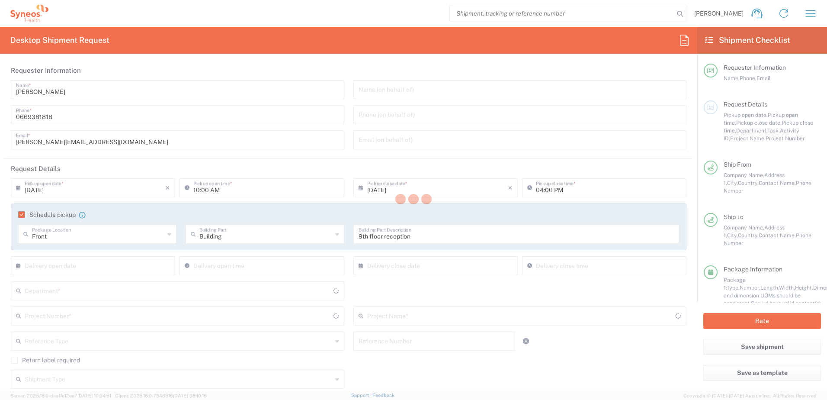
type input "8480"
type input "8480 DEPARTMENTAL EXPENSE"
type input "Envelope"
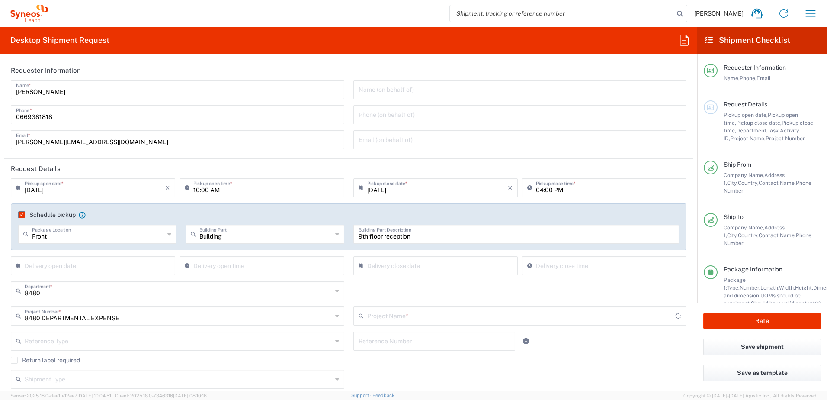
type input "8480 DEPARTMENTAL EXPENSE"
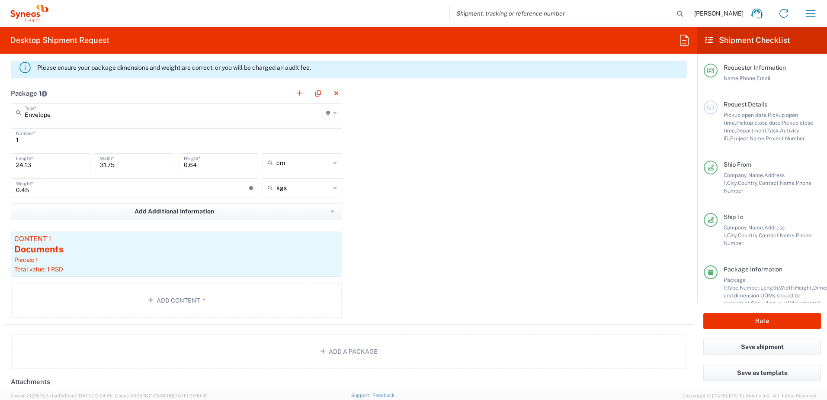
scroll to position [865, 0]
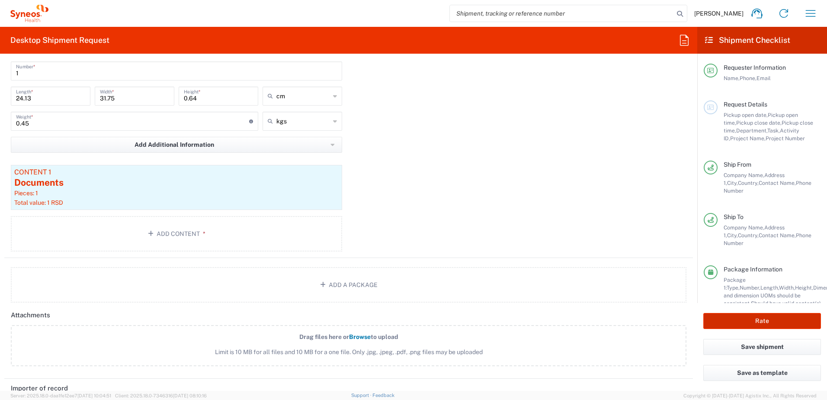
click at [763, 320] on button "Rate" at bounding box center [762, 321] width 118 height 16
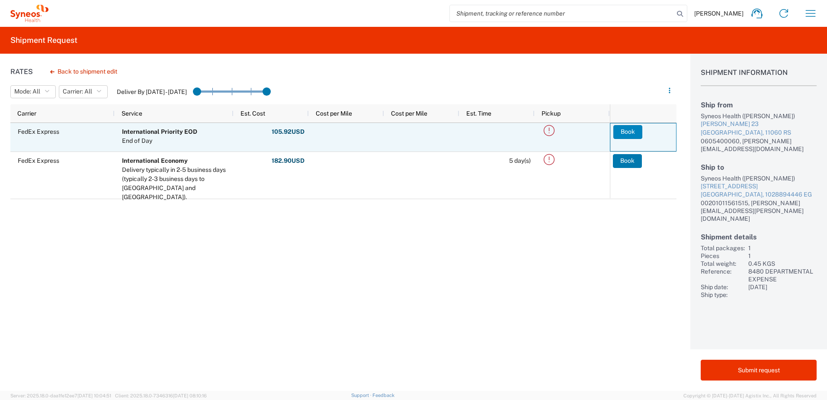
click at [626, 135] on button "Book" at bounding box center [627, 132] width 29 height 14
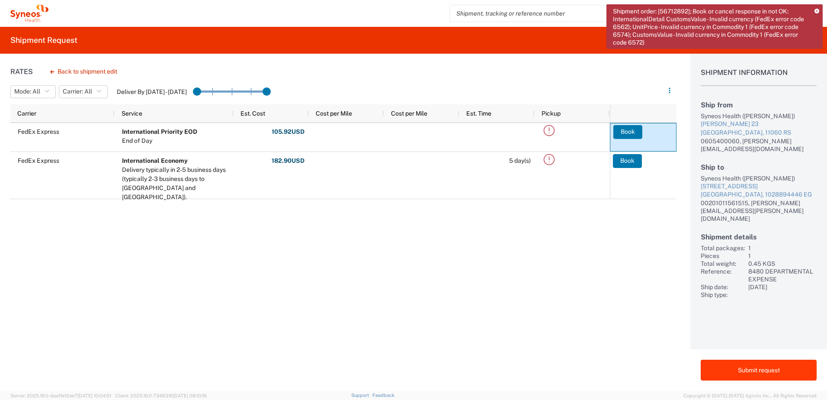
click at [763, 370] on button "Submit request" at bounding box center [759, 369] width 116 height 21
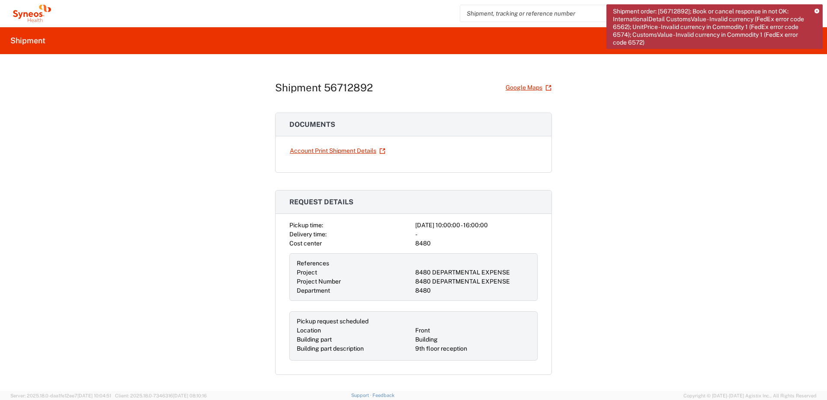
click at [817, 10] on icon at bounding box center [816, 11] width 5 height 5
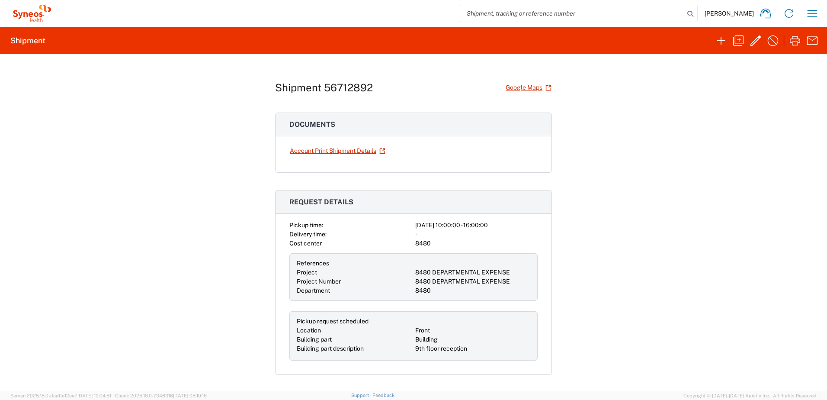
drag, startPoint x: 120, startPoint y: 269, endPoint x: 160, endPoint y: 259, distance: 41.4
click at [120, 269] on div "Shipment 56712892 Google Maps Documents Account Print Shipment Details Request …" at bounding box center [413, 222] width 827 height 337
click at [583, 16] on input "search" at bounding box center [572, 13] width 224 height 16
drag, startPoint x: 555, startPoint y: 20, endPoint x: 556, endPoint y: 16, distance: 4.8
click at [555, 18] on input "search" at bounding box center [572, 13] width 224 height 16
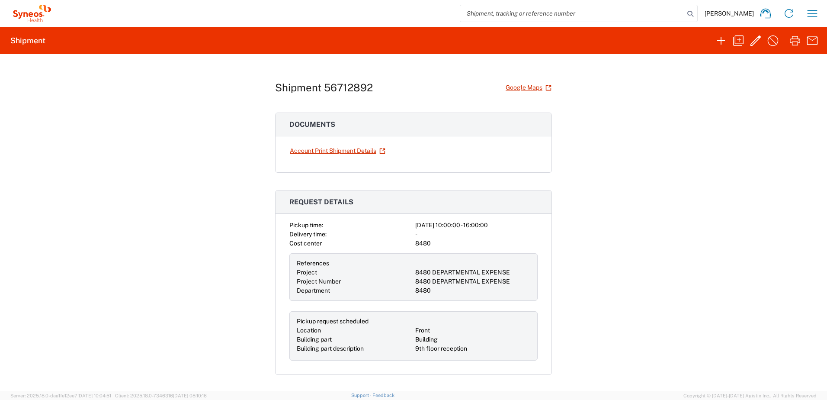
click at [556, 16] on input "search" at bounding box center [572, 13] width 224 height 16
paste input "56712892"
type input "56712892"
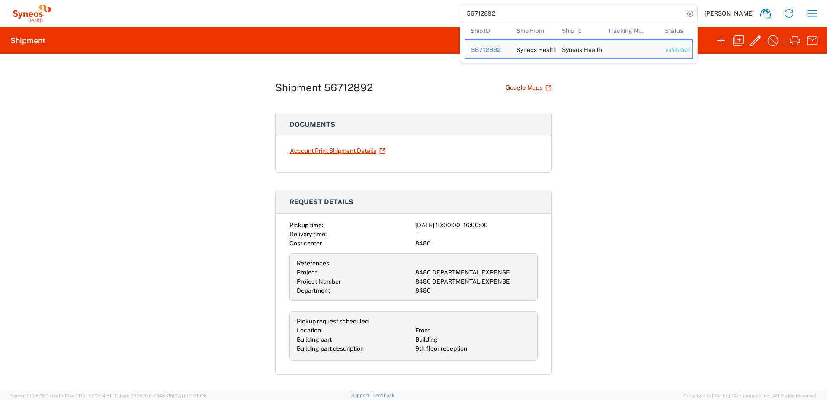
click at [359, 89] on h1 "Shipment 56712892" at bounding box center [324, 87] width 98 height 13
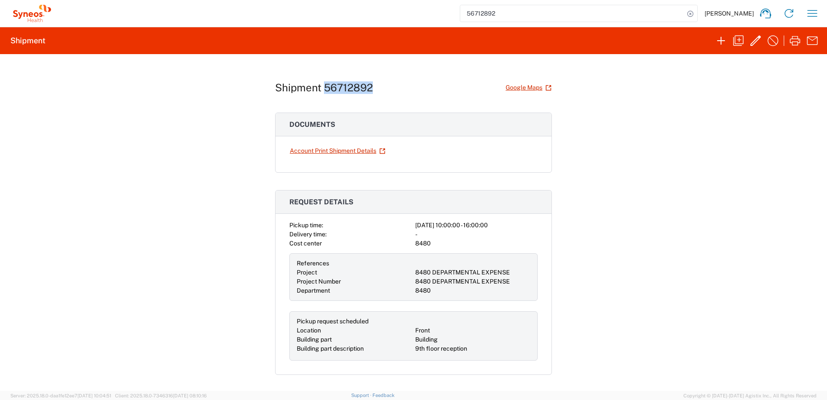
click at [359, 89] on h1 "Shipment 56712892" at bounding box center [324, 87] width 98 height 13
copy h1 "56712892"
